Goal: Navigation & Orientation: Find specific page/section

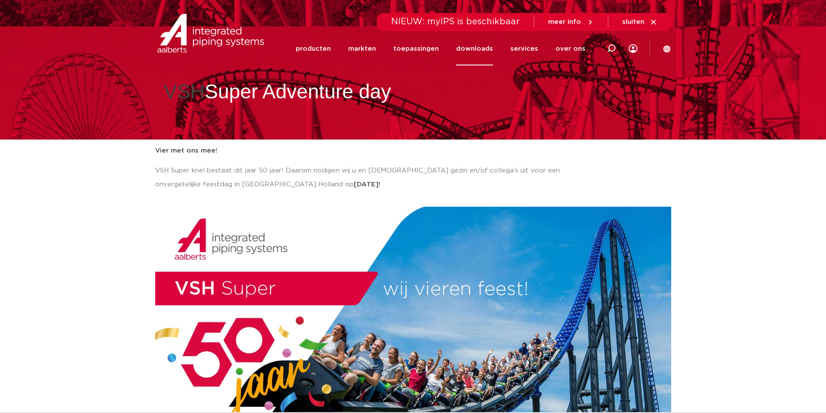
click at [475, 45] on link "downloads" at bounding box center [474, 48] width 37 height 33
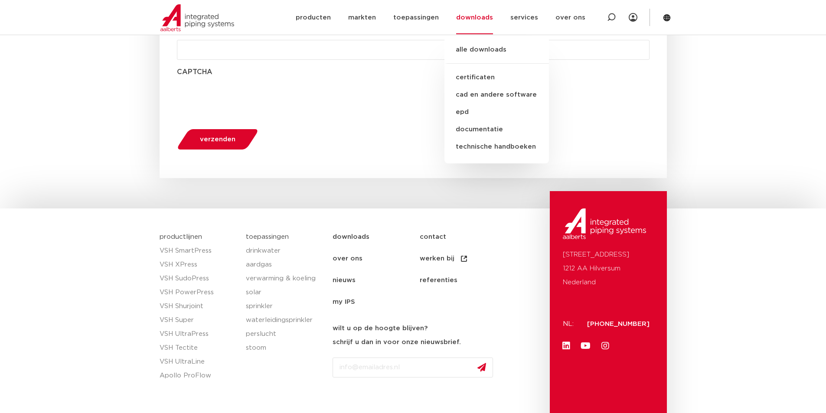
scroll to position [1688, 0]
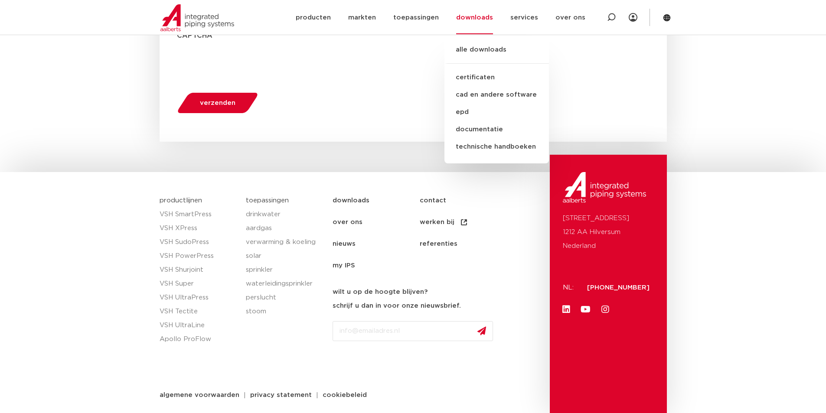
click at [343, 243] on link "nieuws" at bounding box center [376, 244] width 87 height 22
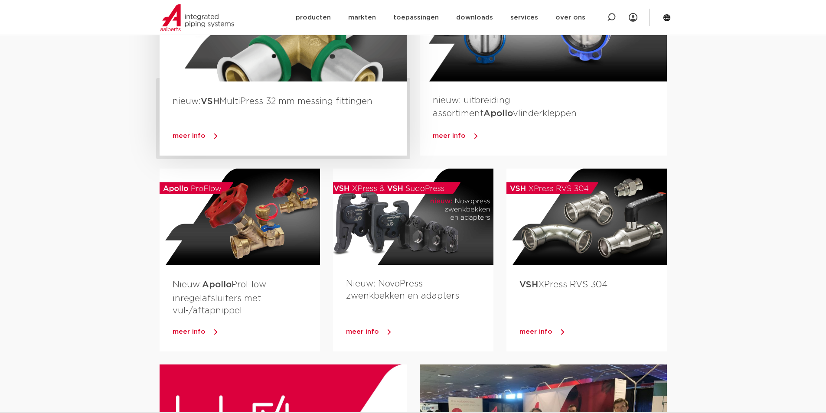
scroll to position [347, 0]
